Goal: Task Accomplishment & Management: Use online tool/utility

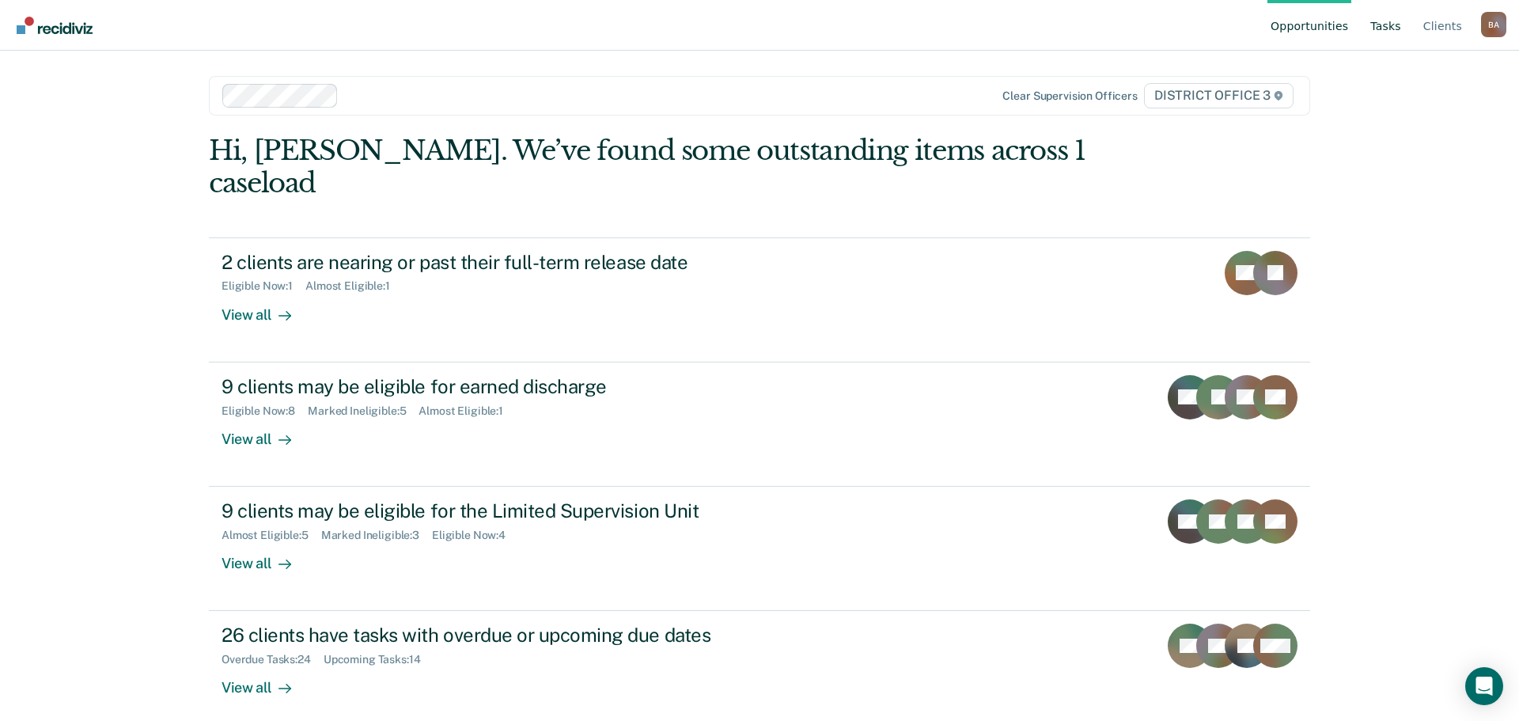
click at [1394, 20] on link "Tasks" at bounding box center [1385, 25] width 37 height 51
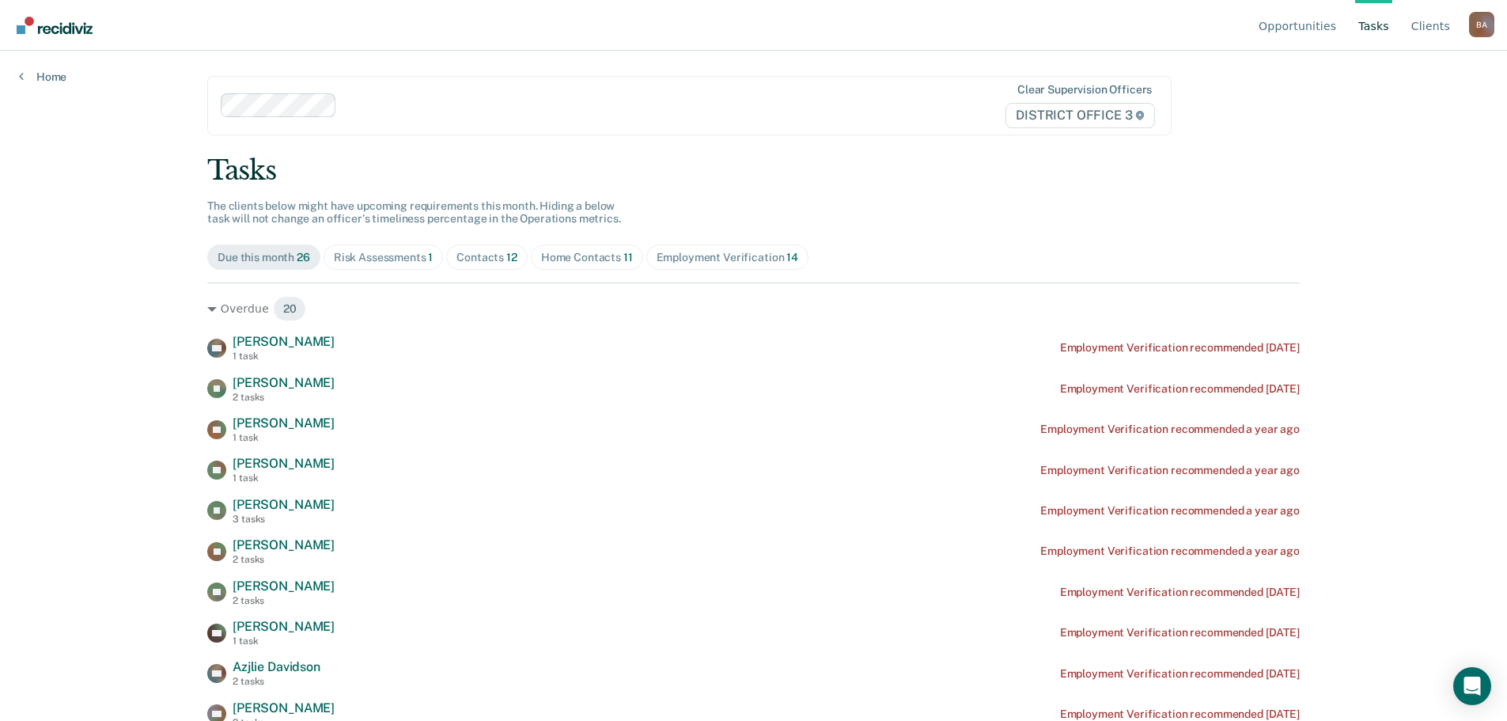
click at [384, 254] on div "Risk Assessments 1" at bounding box center [384, 257] width 100 height 13
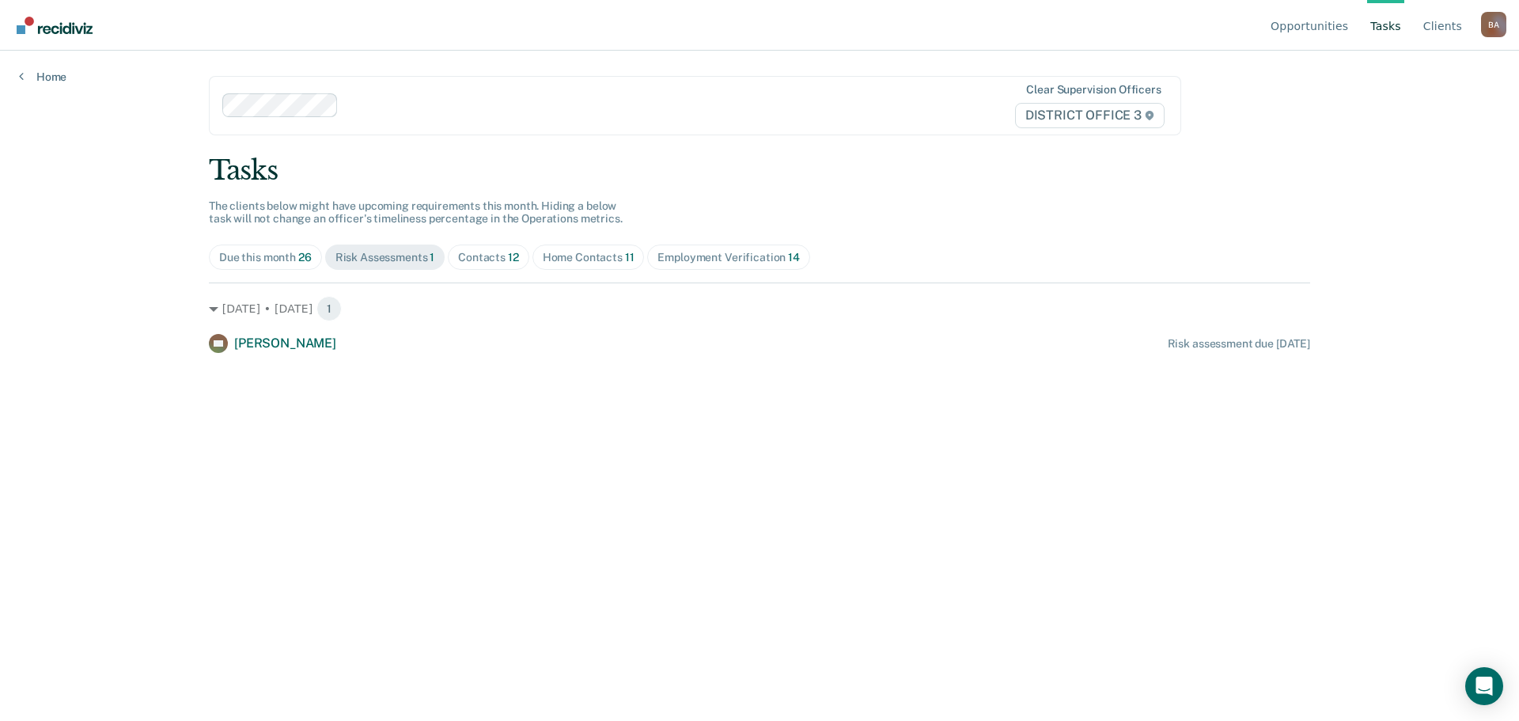
click at [384, 254] on div "Risk Assessments 1" at bounding box center [385, 257] width 100 height 13
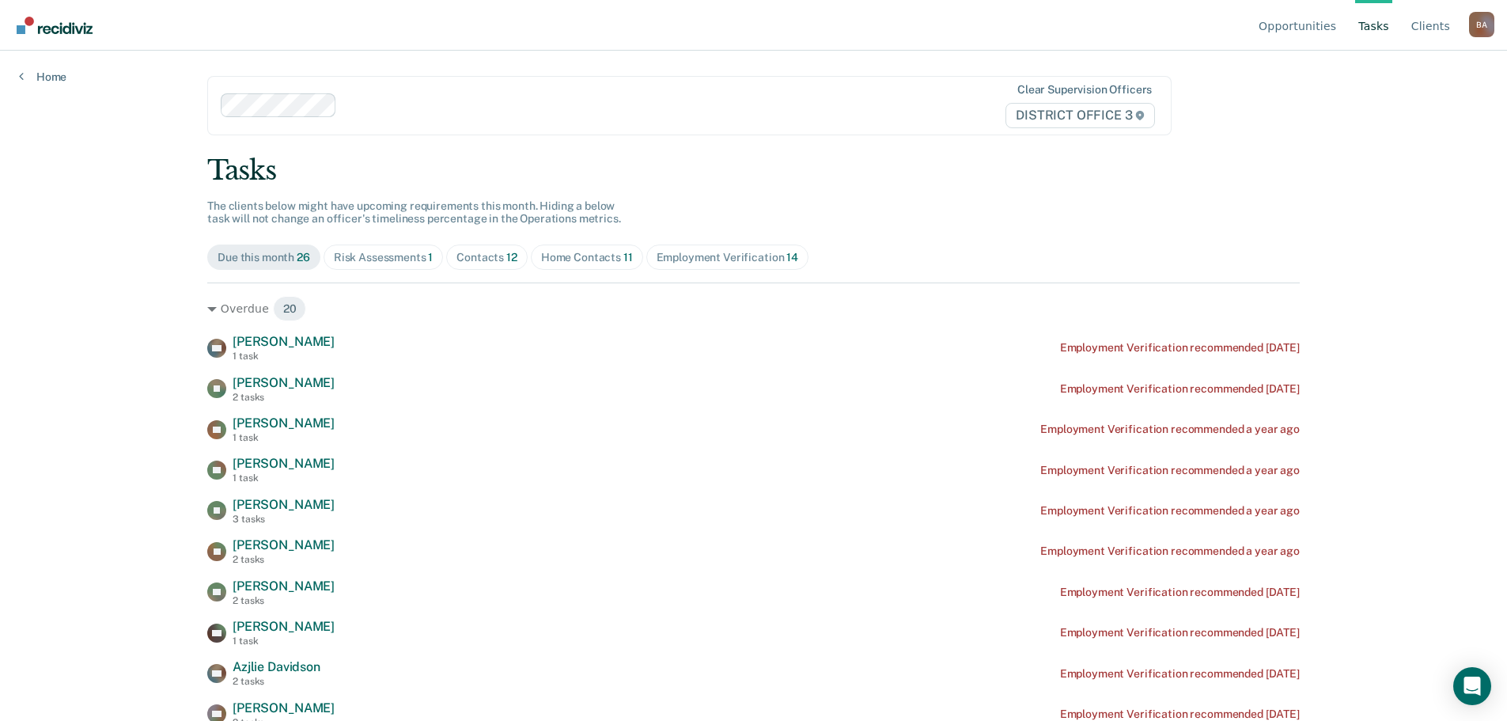
click at [489, 252] on div "Contacts 12" at bounding box center [487, 257] width 61 height 13
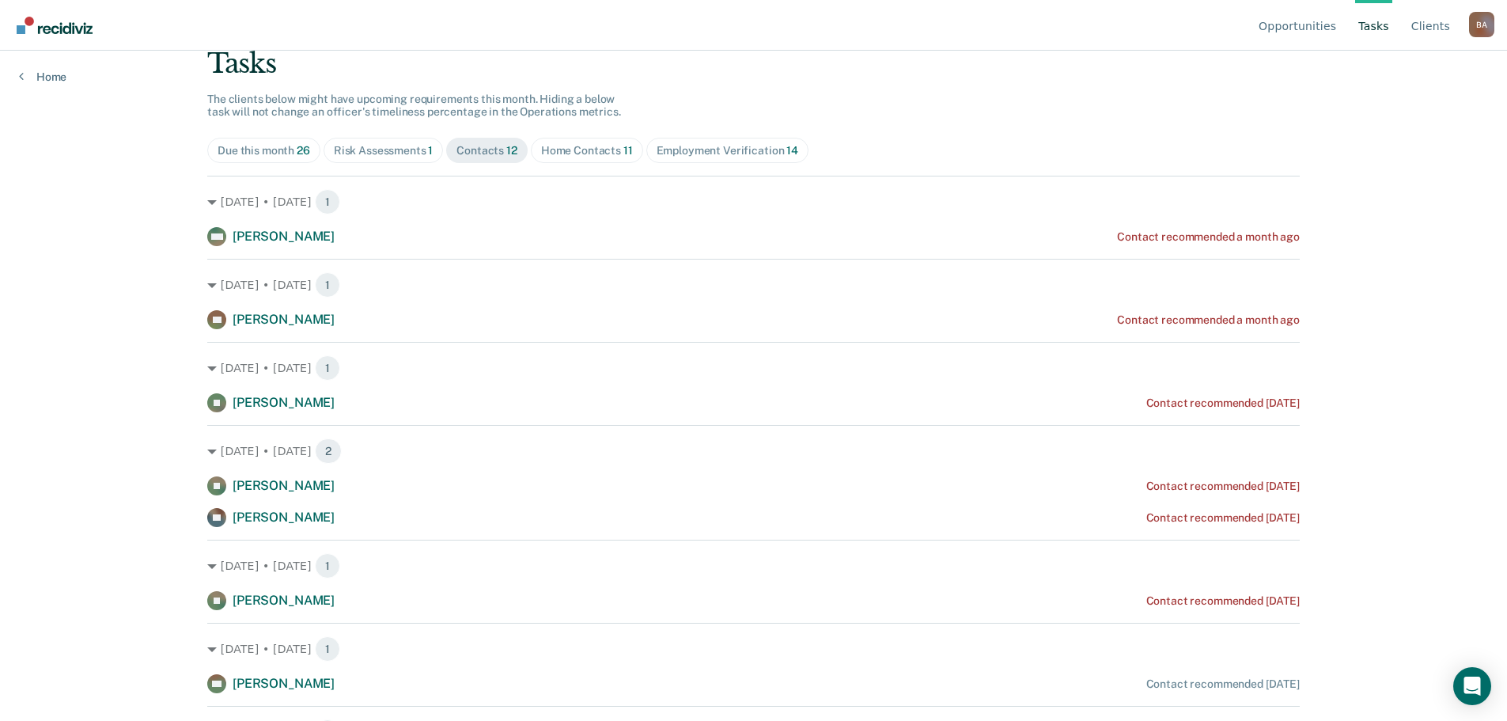
scroll to position [116, 0]
